Goal: Information Seeking & Learning: Learn about a topic

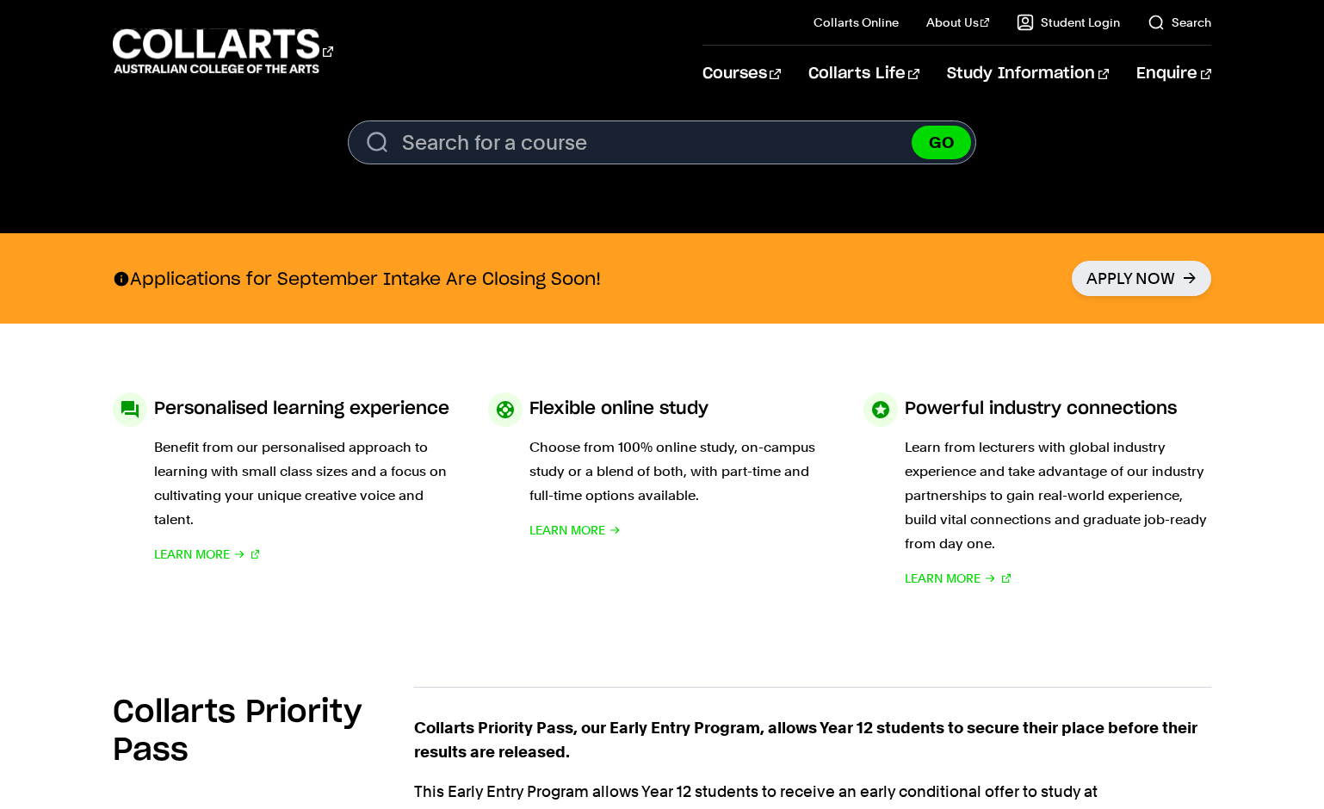
scroll to position [1102, 0]
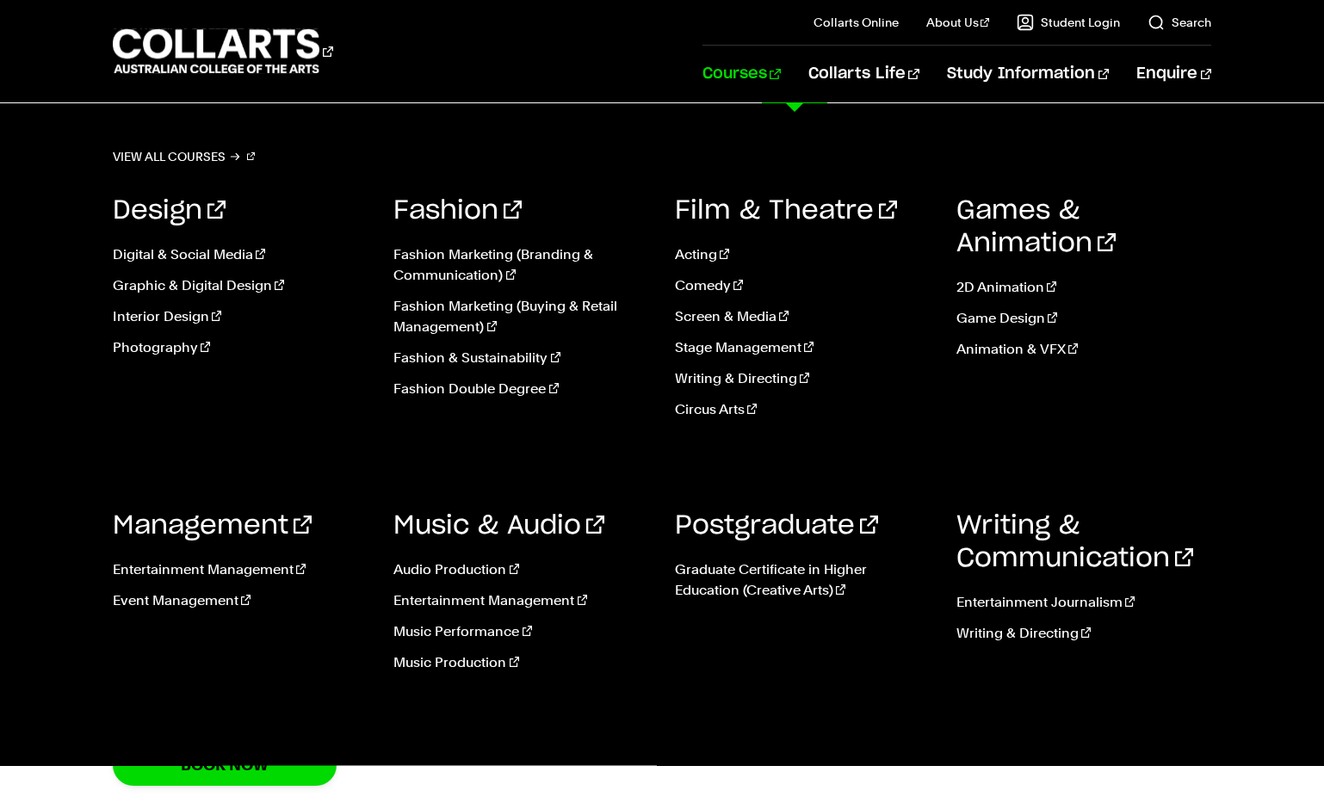
click at [781, 70] on link "Courses" at bounding box center [741, 74] width 78 height 57
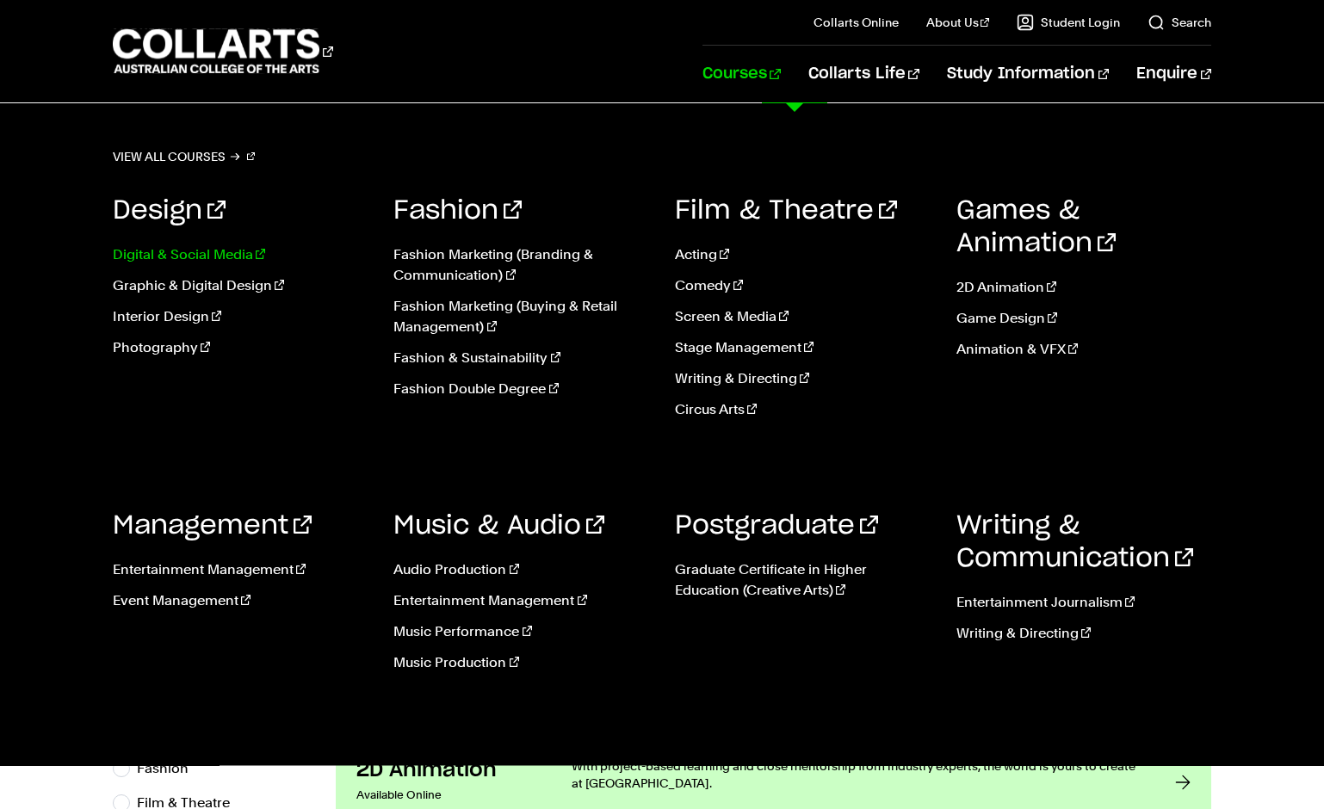
click at [239, 253] on link "Digital & Social Media" at bounding box center [241, 254] width 256 height 21
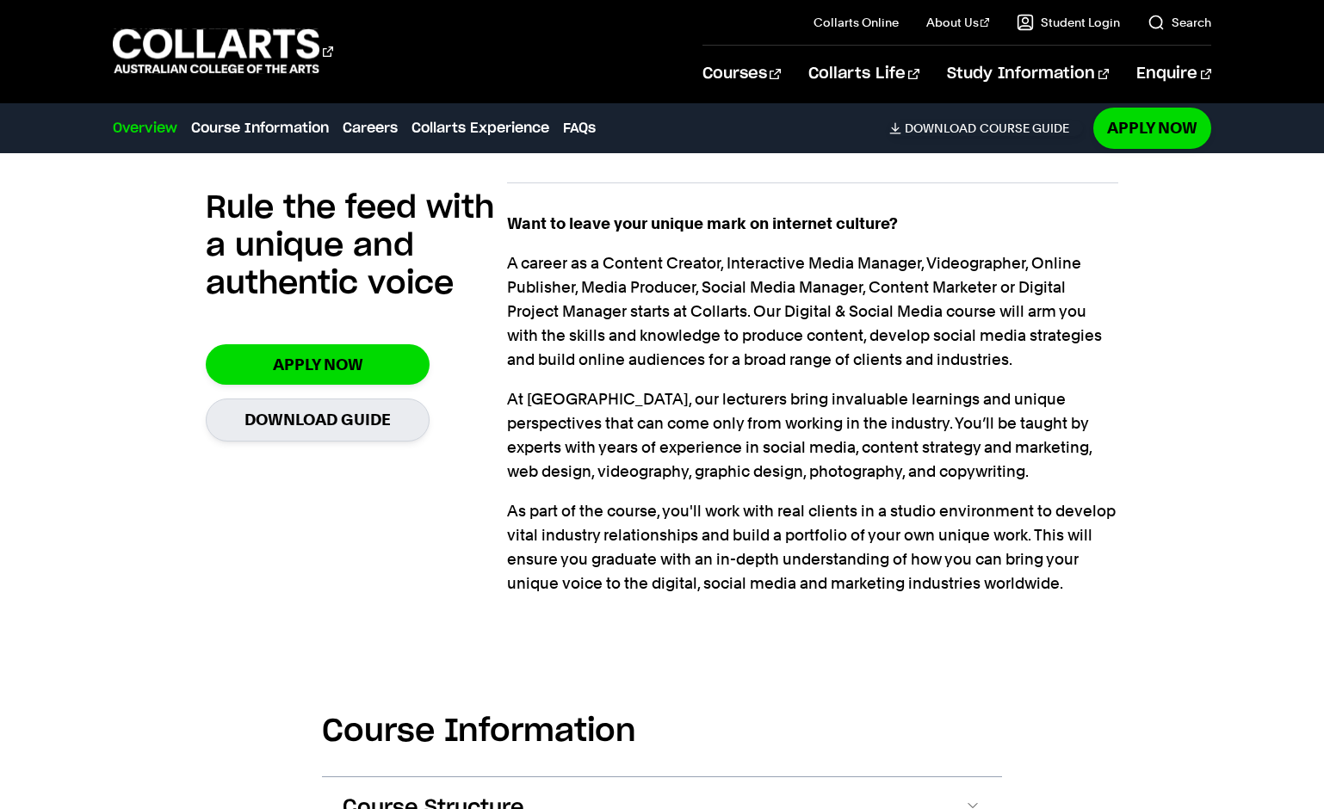
scroll to position [1694, 0]
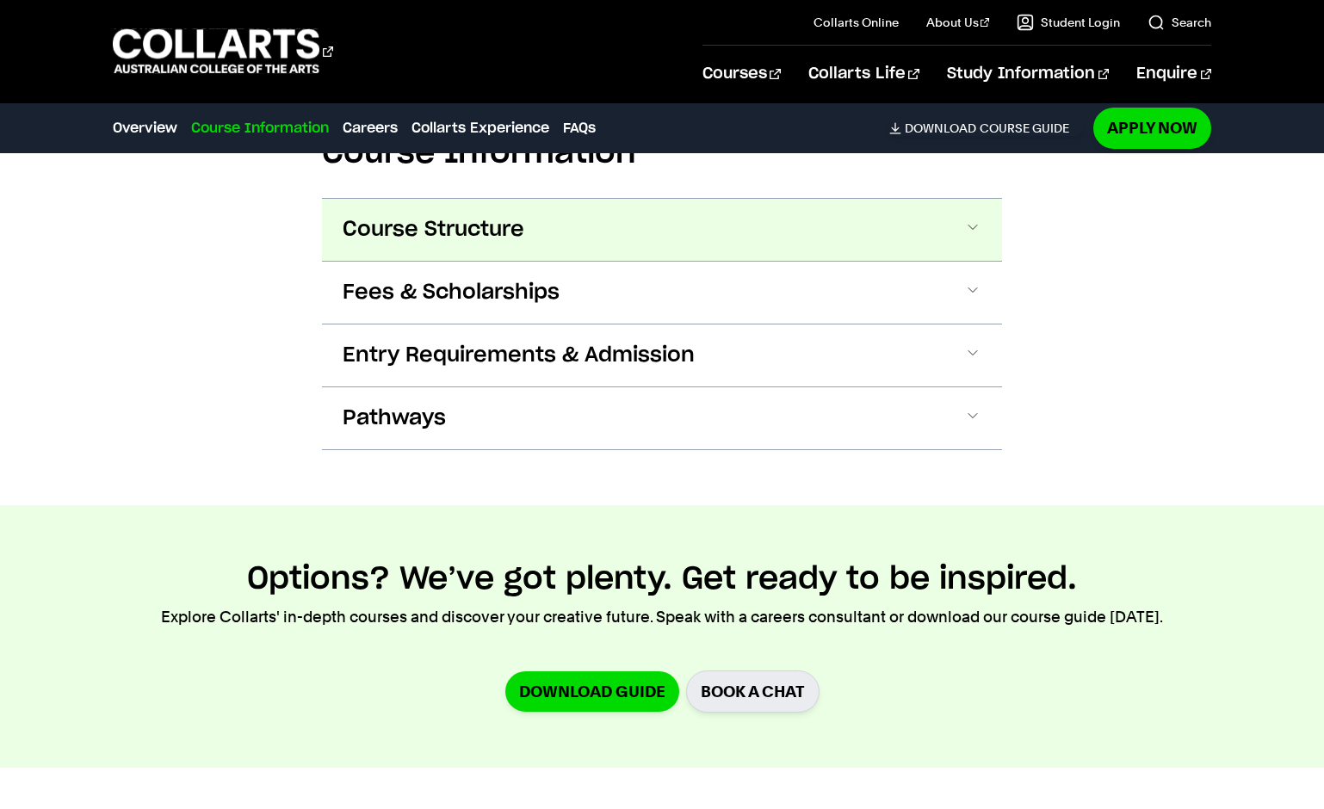
click at [961, 227] on button "Course Structure" at bounding box center [662, 230] width 680 height 62
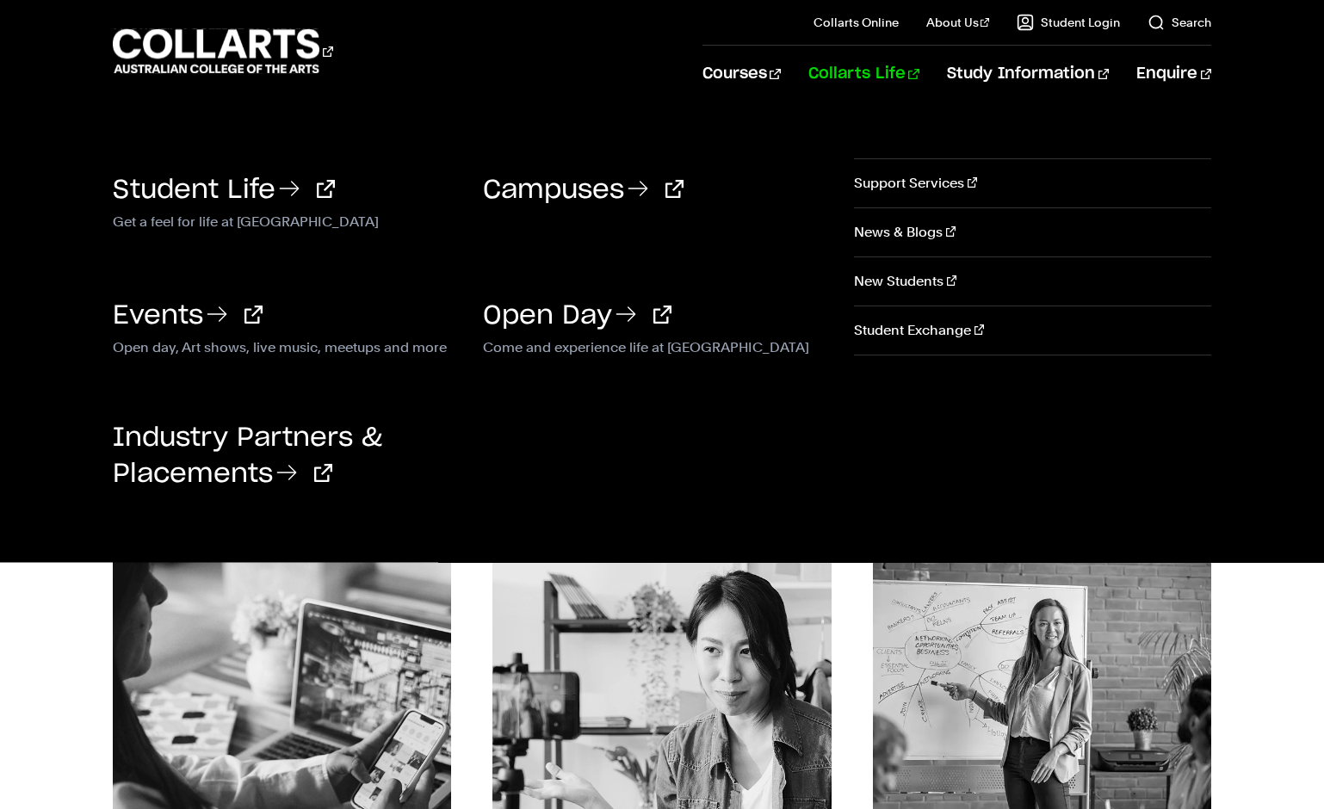
scroll to position [3515, 0]
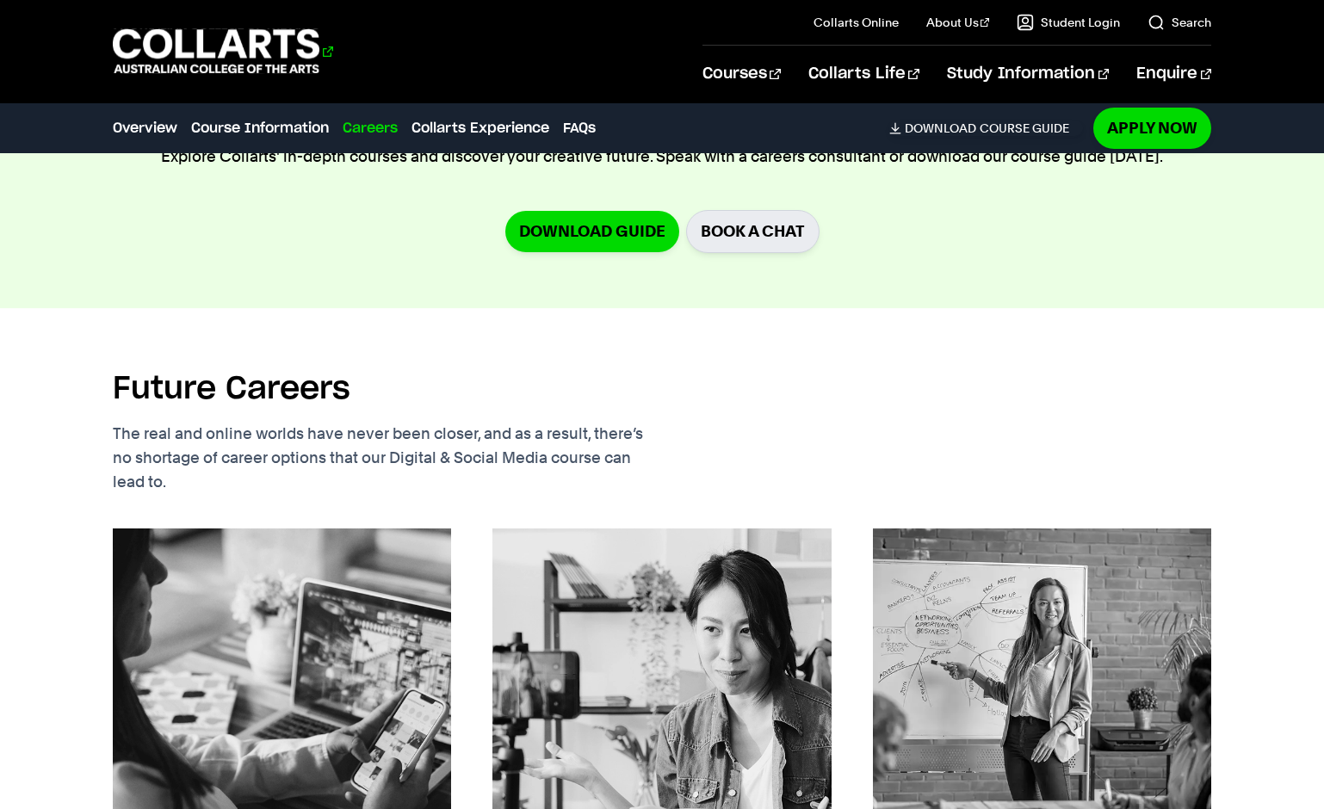
click at [221, 47] on 1 "Go to homepage" at bounding box center [216, 51] width 207 height 45
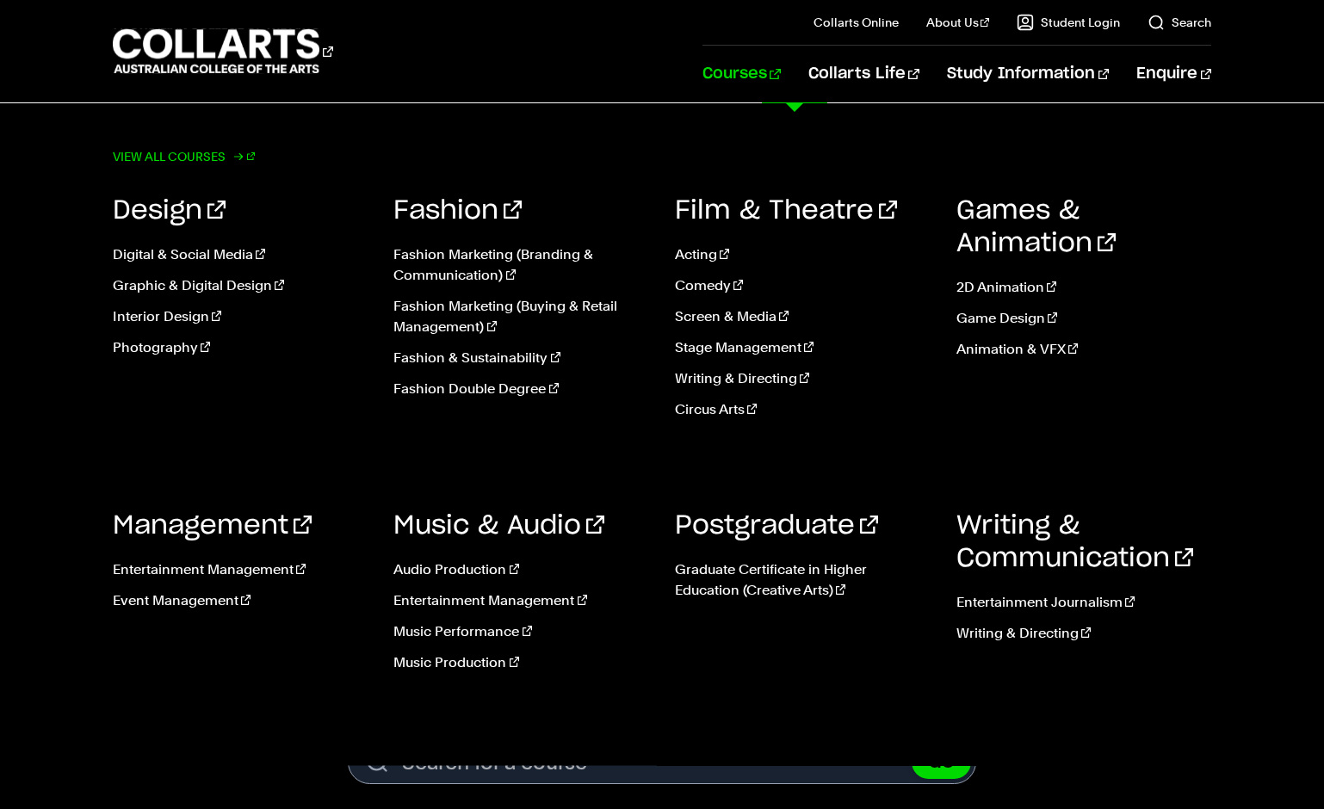
click at [193, 151] on link "View all courses" at bounding box center [184, 157] width 143 height 24
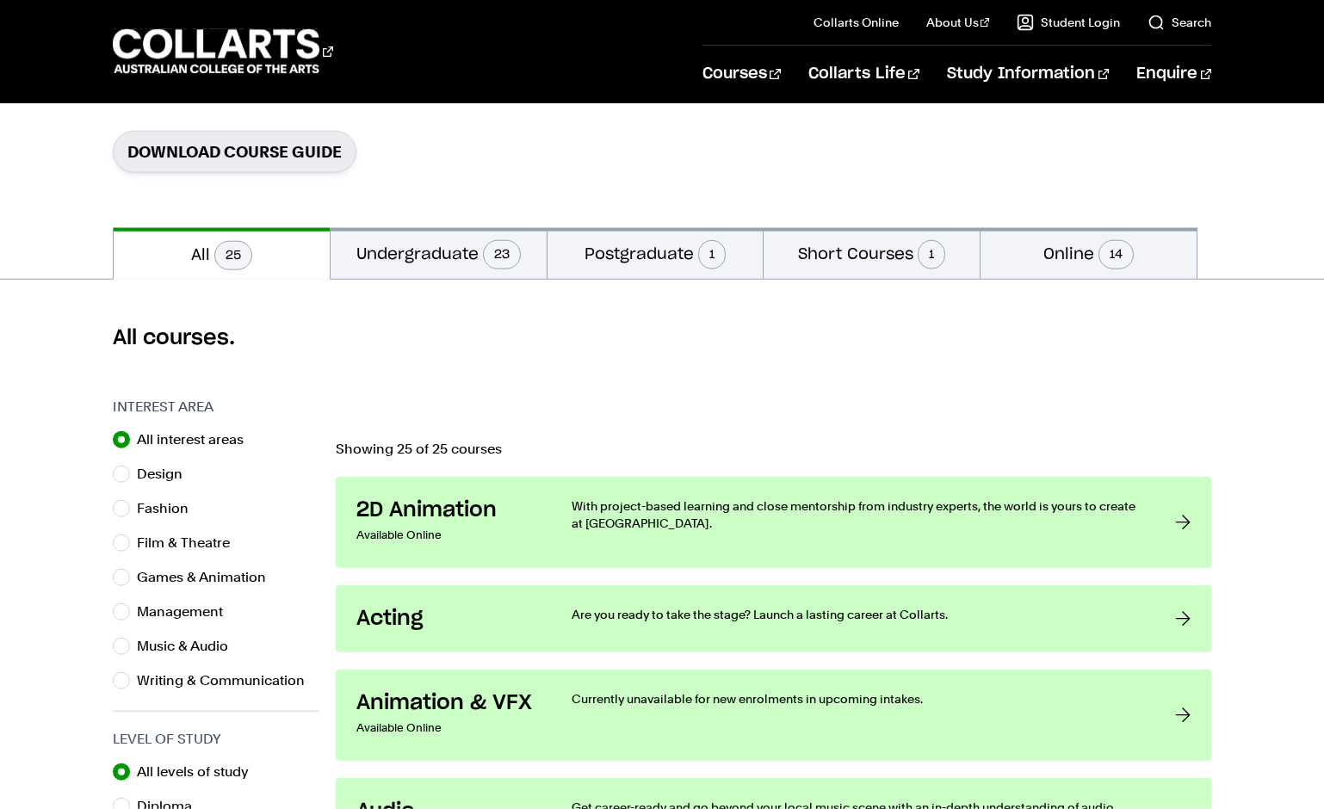
scroll to position [275, 0]
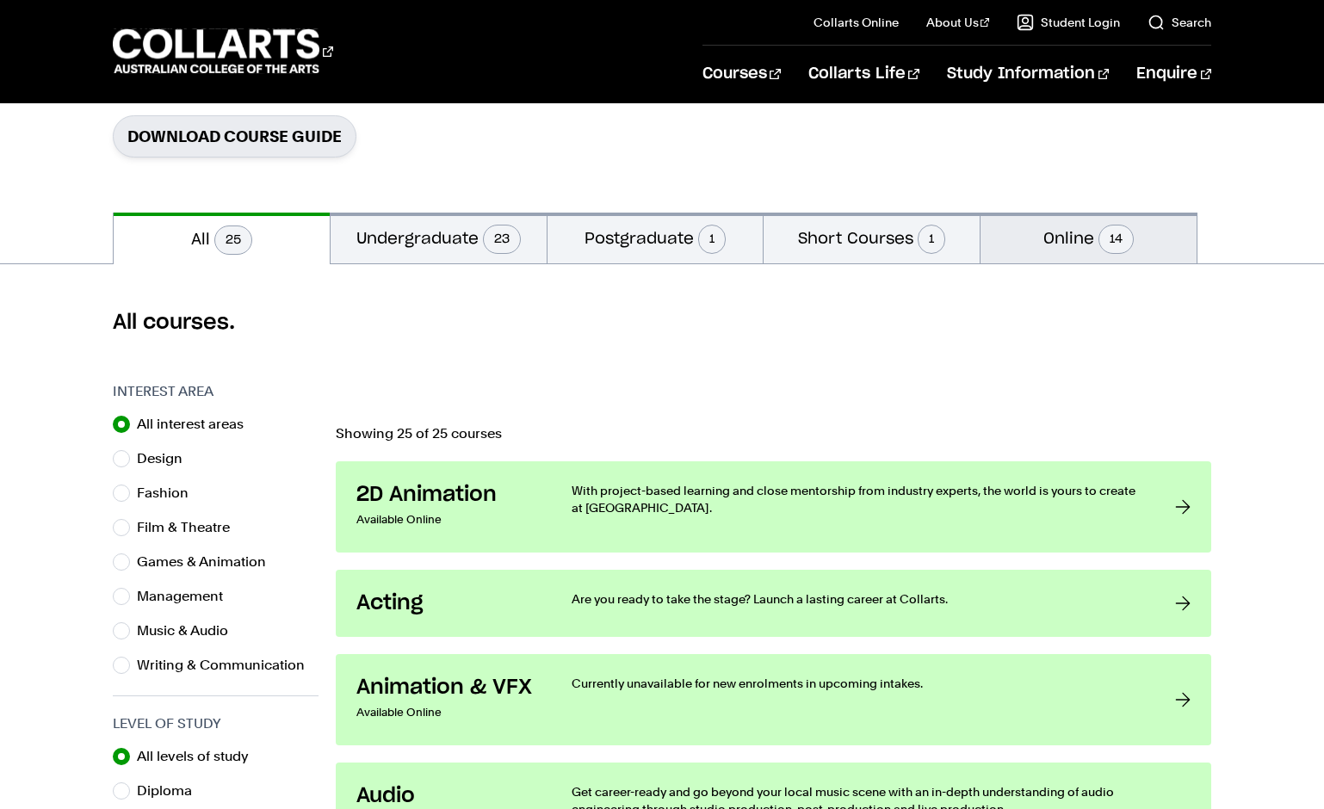
click at [1095, 242] on button "Online 14" at bounding box center [1088, 238] width 216 height 51
radio input "false"
